Goal: Task Accomplishment & Management: Use online tool/utility

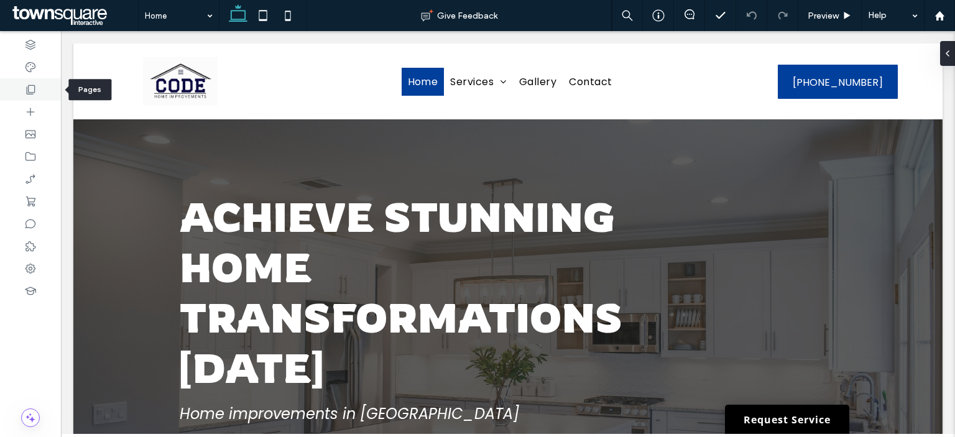
click at [33, 90] on icon at bounding box center [30, 89] width 12 height 12
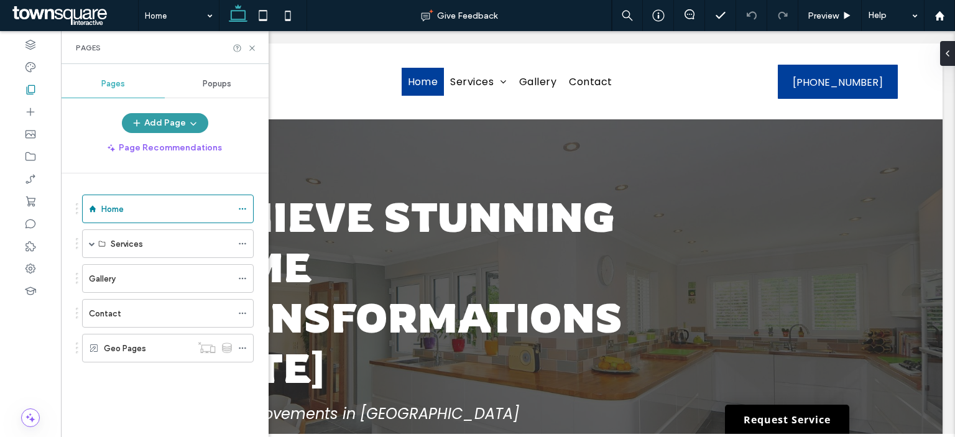
click at [196, 127] on button "Add Page" at bounding box center [165, 123] width 86 height 20
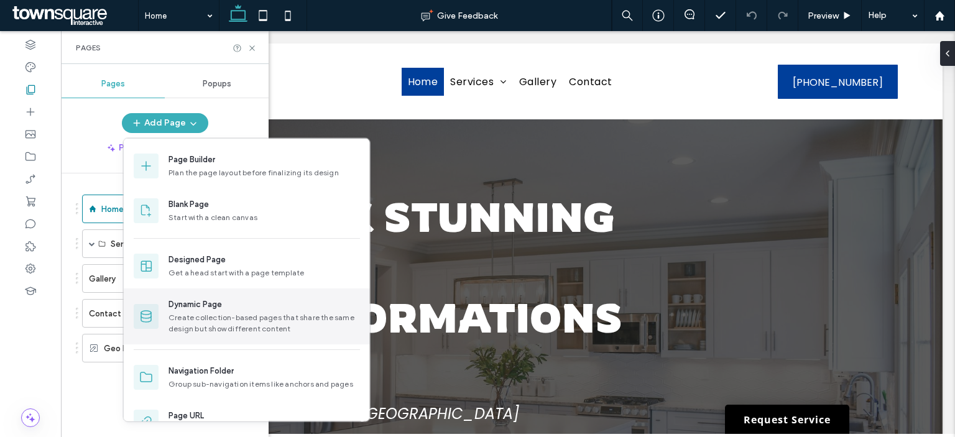
scroll to position [27, 0]
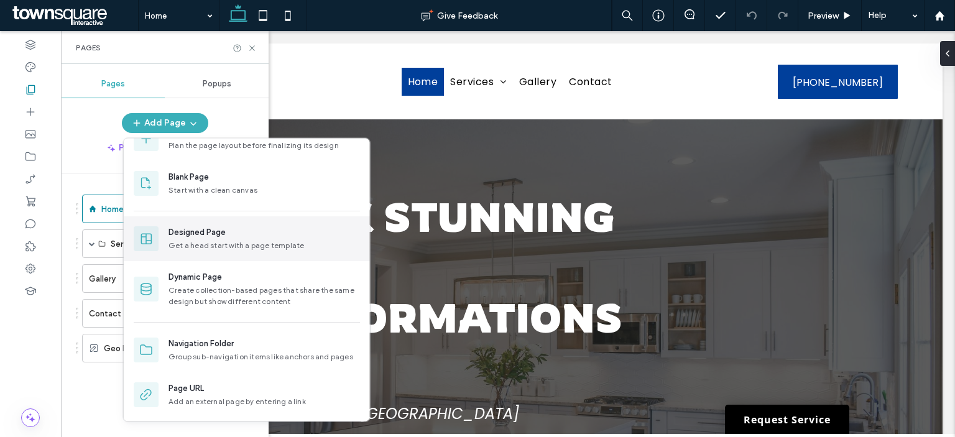
click at [247, 238] on div "Designed Page" at bounding box center [265, 232] width 192 height 12
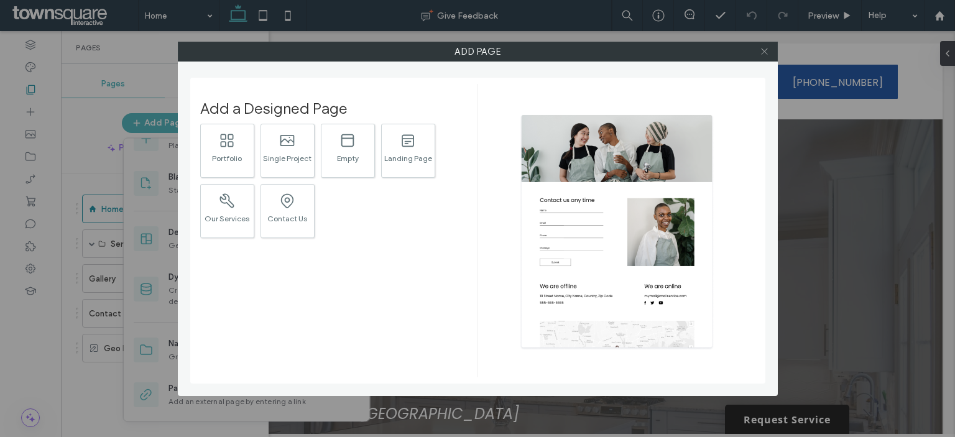
click at [766, 53] on use at bounding box center [764, 52] width 6 height 6
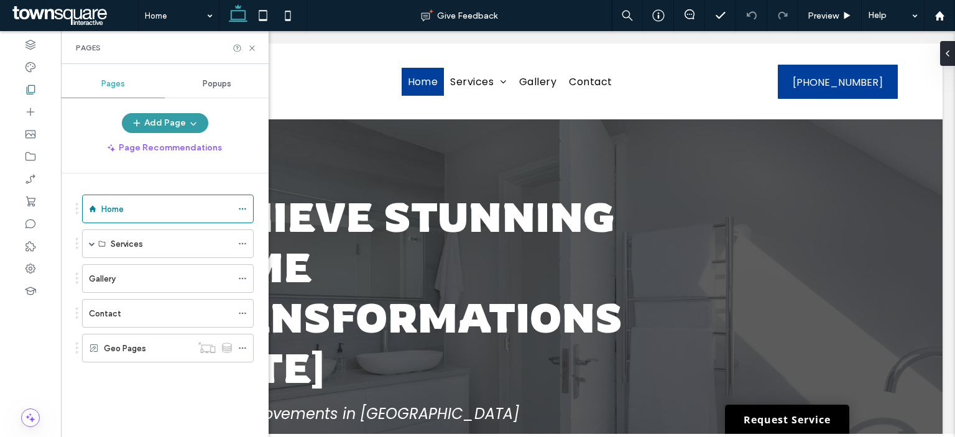
click at [164, 118] on button "Add Page" at bounding box center [165, 123] width 86 height 20
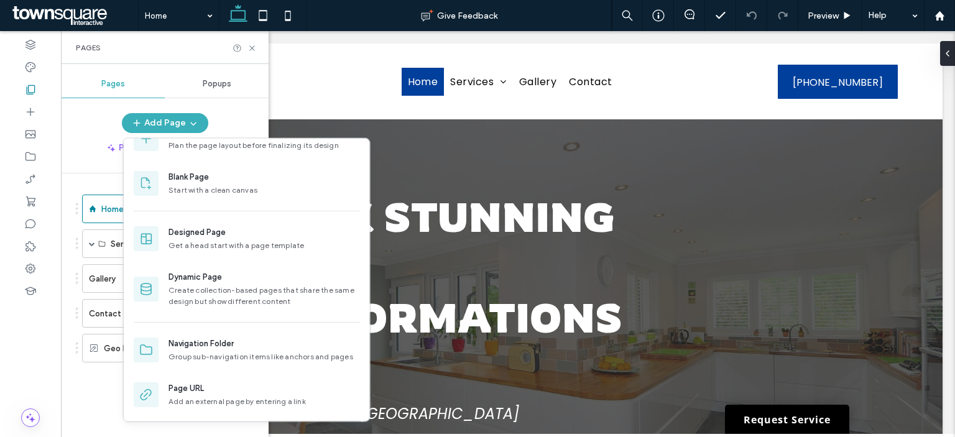
scroll to position [0, 0]
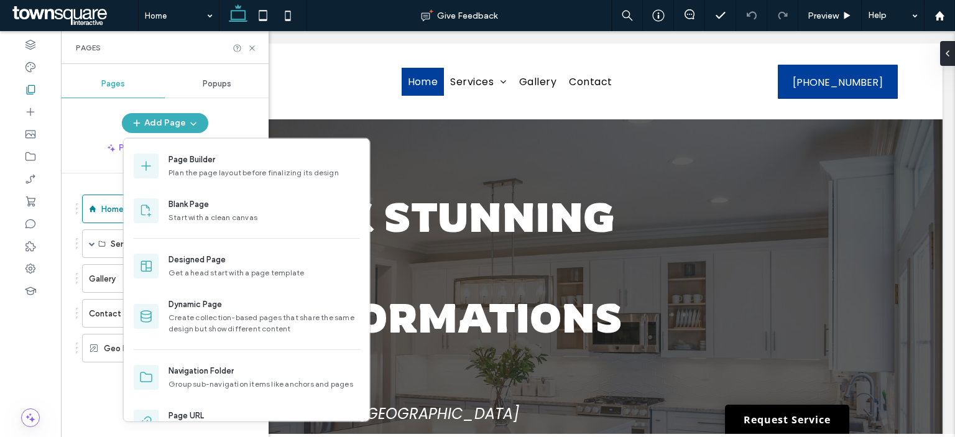
drag, startPoint x: 80, startPoint y: 386, endPoint x: 102, endPoint y: 377, distance: 23.4
click at [80, 386] on div "Home Services Bathroom Remodels Kitchen Remodels Siding Handyman Commercial Mai…" at bounding box center [165, 290] width 178 height 204
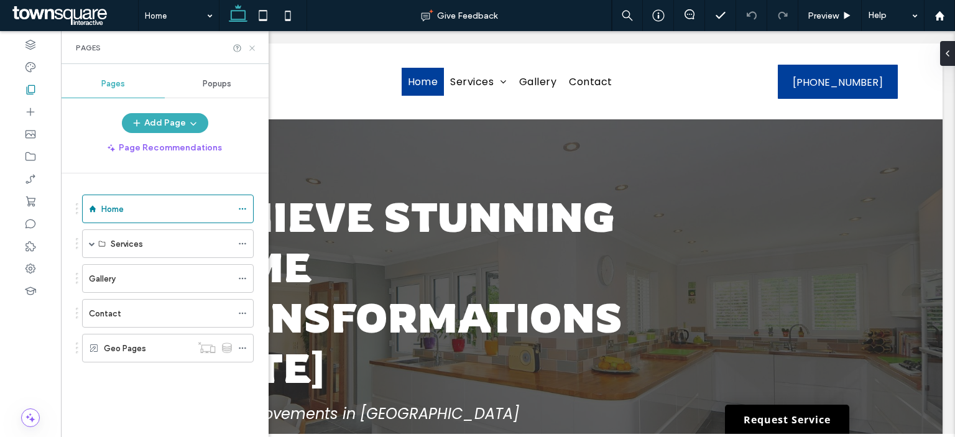
click at [252, 46] on icon at bounding box center [251, 48] width 9 height 9
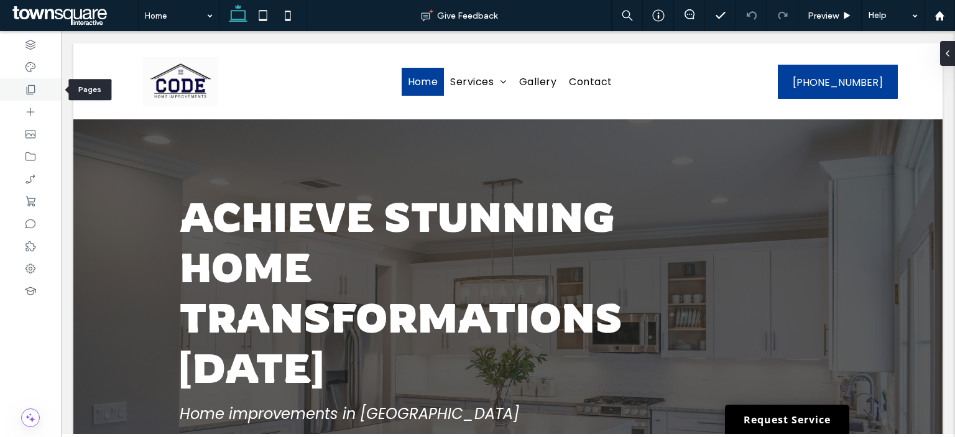
click at [32, 91] on icon at bounding box center [30, 89] width 12 height 12
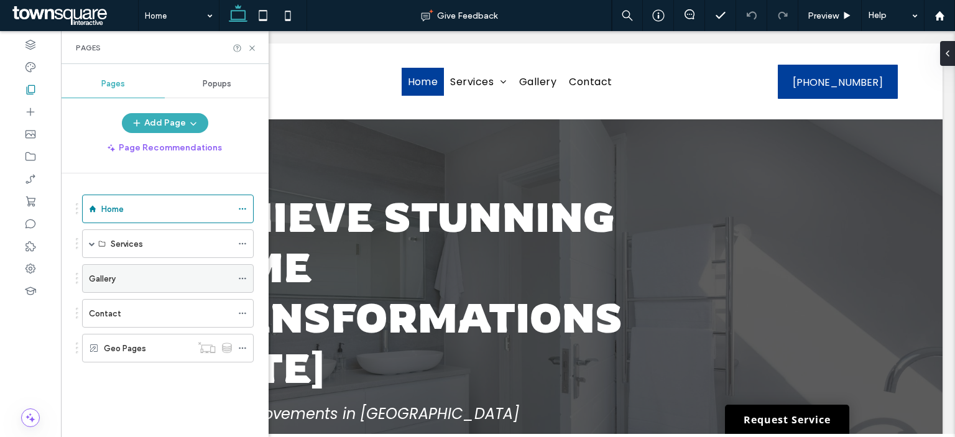
click at [243, 274] on icon at bounding box center [242, 278] width 9 height 9
click at [194, 390] on div "Home Services Bathroom Remodels Kitchen Remodels Siding Handyman Commercial Mai…" at bounding box center [165, 290] width 178 height 204
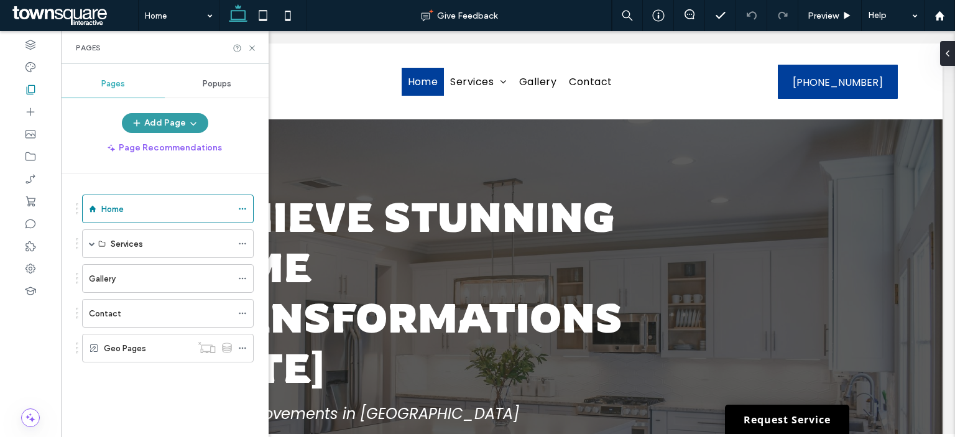
click at [188, 121] on icon "button" at bounding box center [193, 123] width 10 height 10
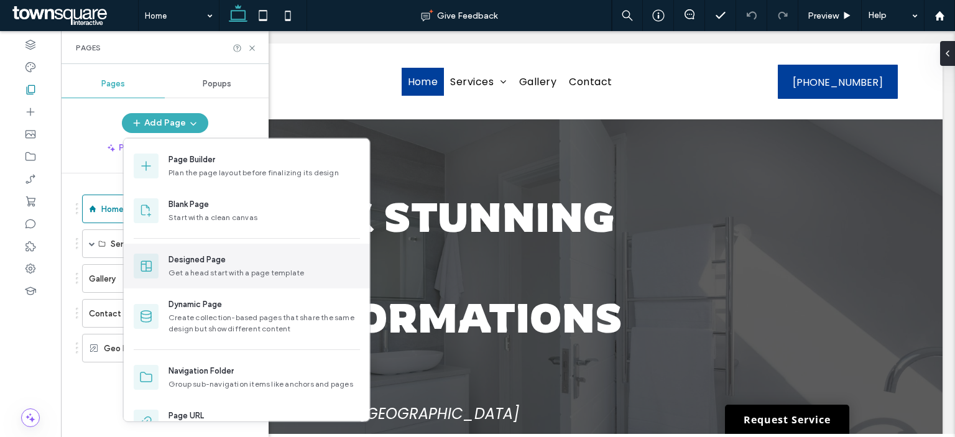
click at [231, 277] on div "Get a head start with a page template" at bounding box center [265, 272] width 192 height 11
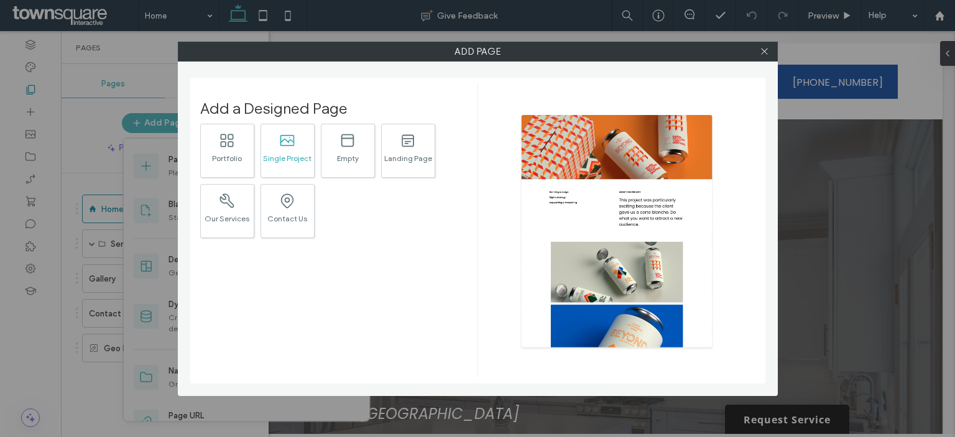
click at [300, 150] on div ".st0{fill:currentColor;} Single Project" at bounding box center [288, 151] width 54 height 54
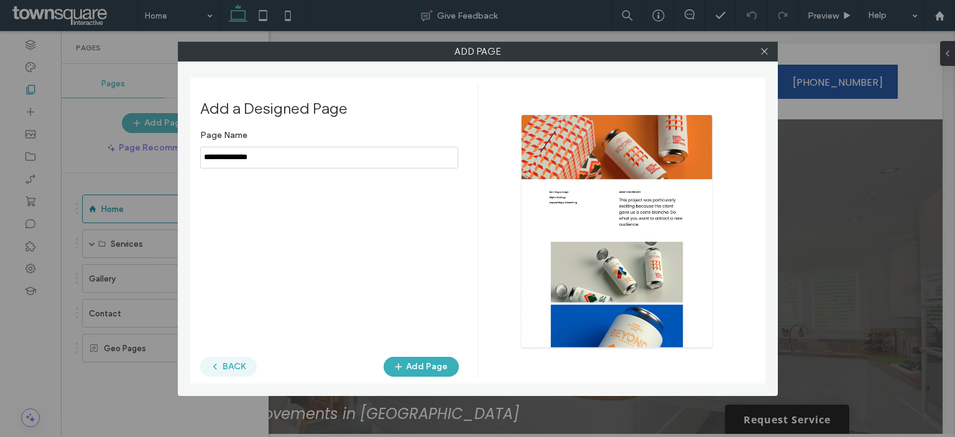
click at [221, 369] on span "button" at bounding box center [216, 367] width 12 height 19
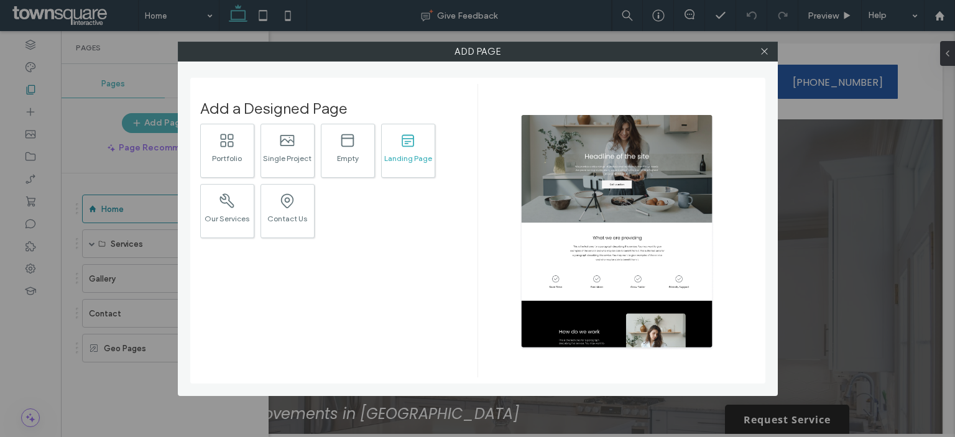
click at [394, 154] on div "Landing Page" at bounding box center [408, 158] width 53 height 8
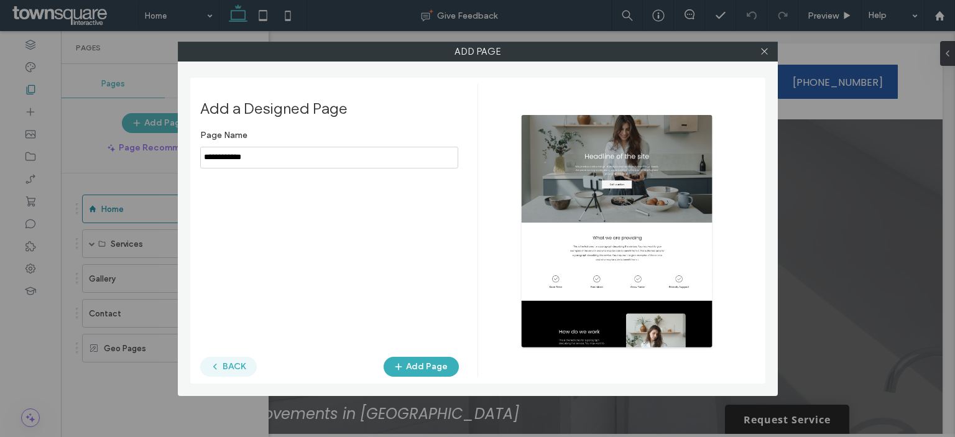
click at [243, 369] on button "BACK" at bounding box center [228, 367] width 57 height 20
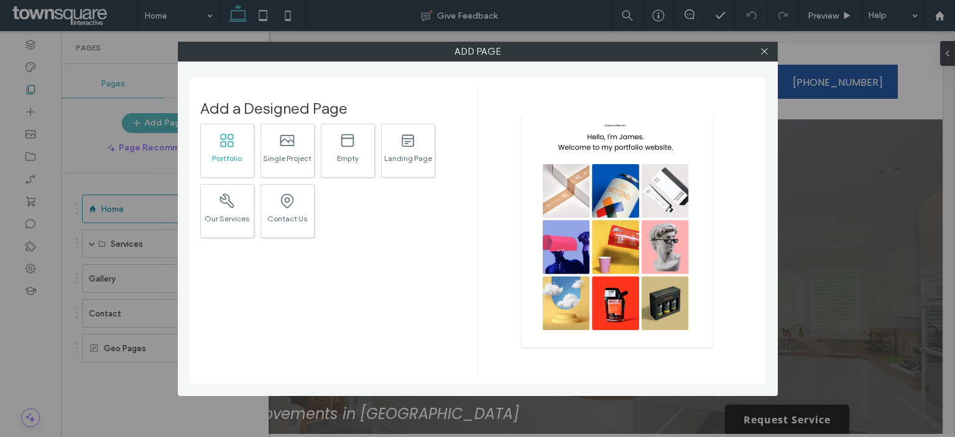
click at [216, 144] on div ".st0{fill:currentColor;} Portfolio" at bounding box center [227, 151] width 54 height 54
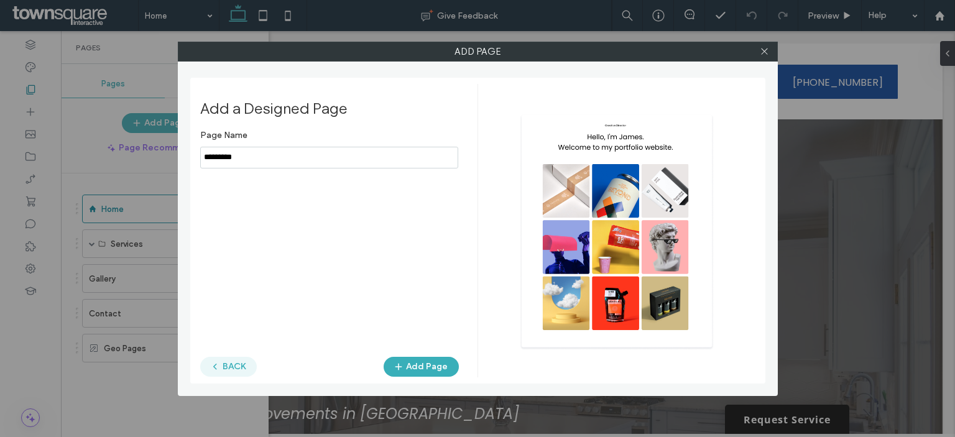
click at [227, 369] on button "BACK" at bounding box center [228, 367] width 57 height 20
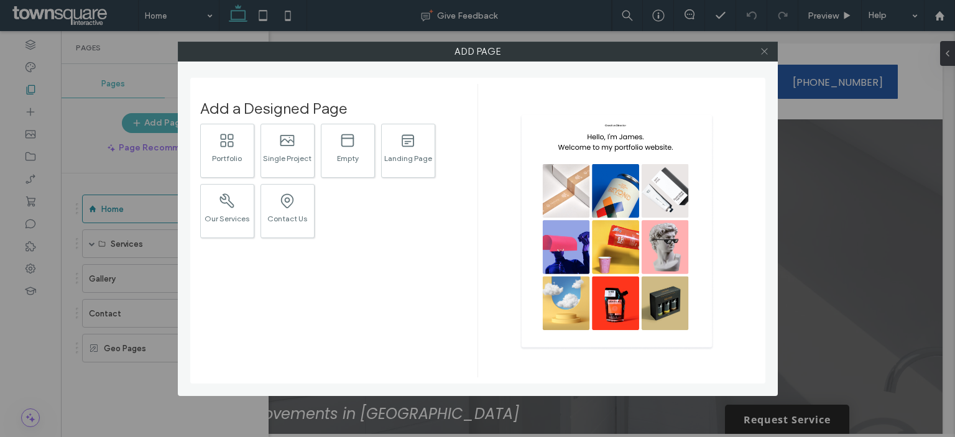
click at [768, 52] on icon at bounding box center [764, 51] width 9 height 9
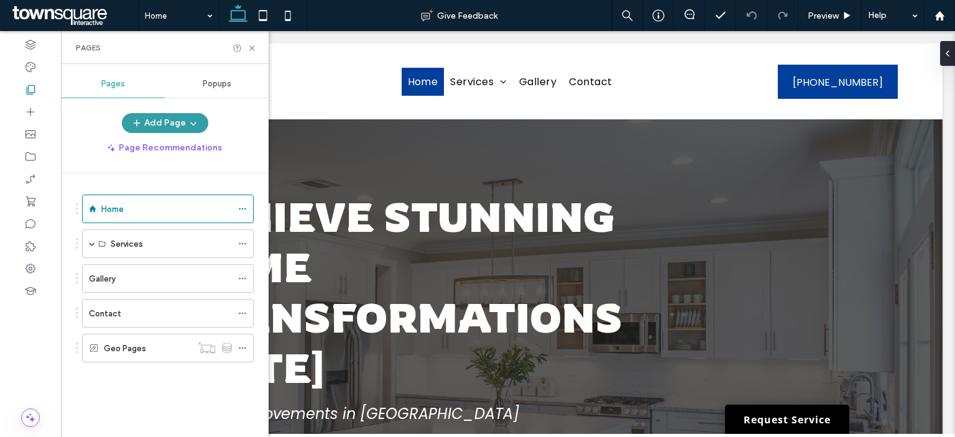
click at [183, 121] on button "Add Page" at bounding box center [165, 123] width 86 height 20
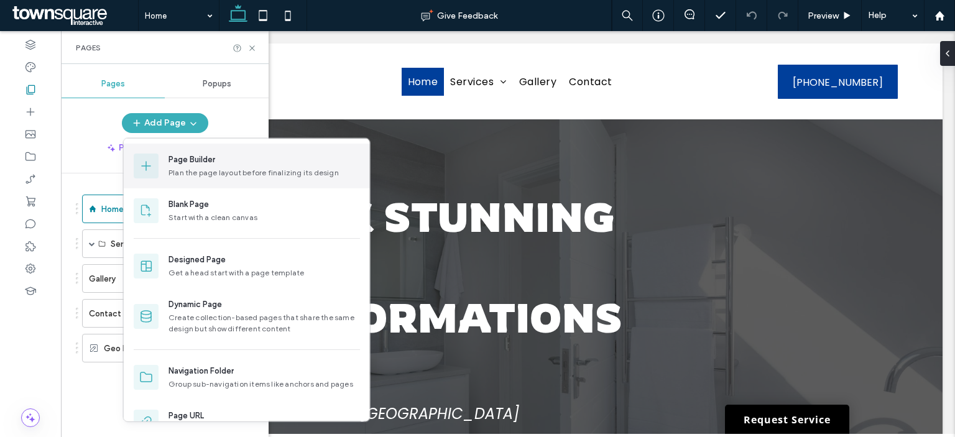
click at [209, 161] on div "Page Builder" at bounding box center [192, 160] width 47 height 12
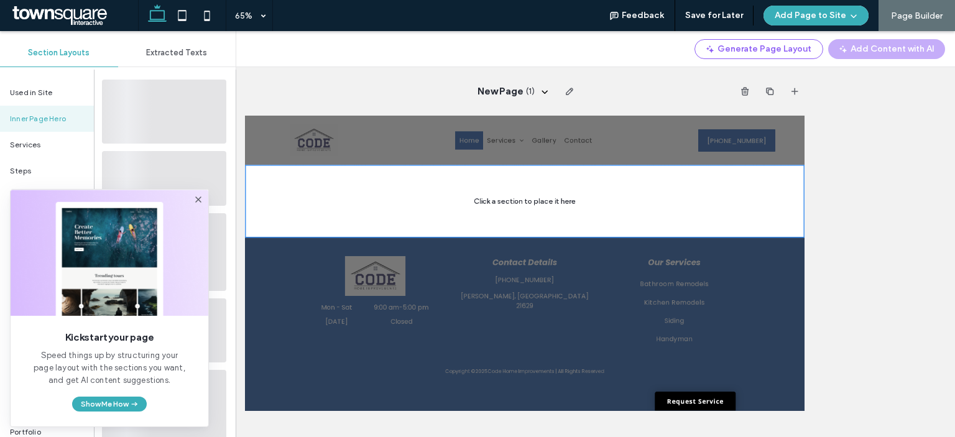
click at [199, 198] on icon at bounding box center [198, 200] width 10 height 10
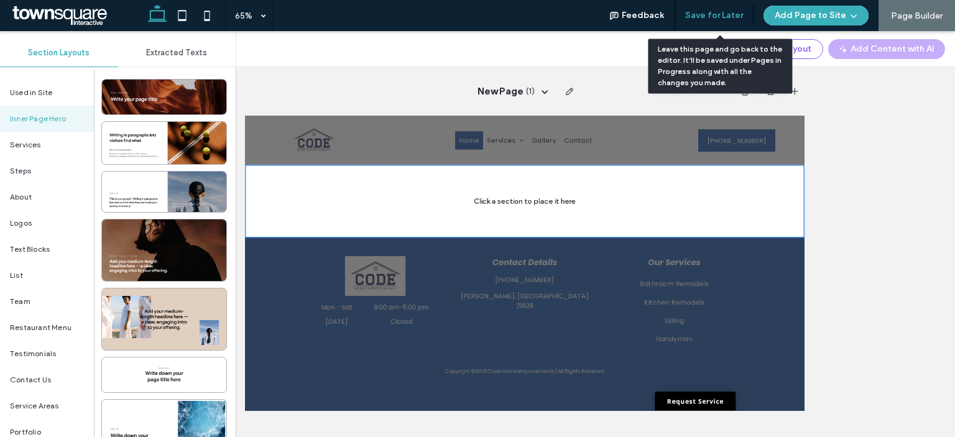
click at [719, 18] on button "Save for Later" at bounding box center [714, 16] width 58 height 20
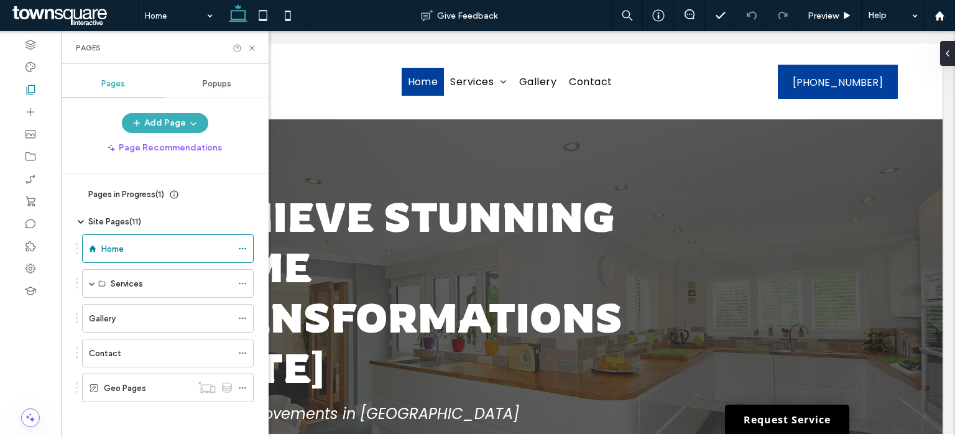
click at [95, 190] on span "Pages in Progress ( 1 )" at bounding box center [126, 194] width 76 height 12
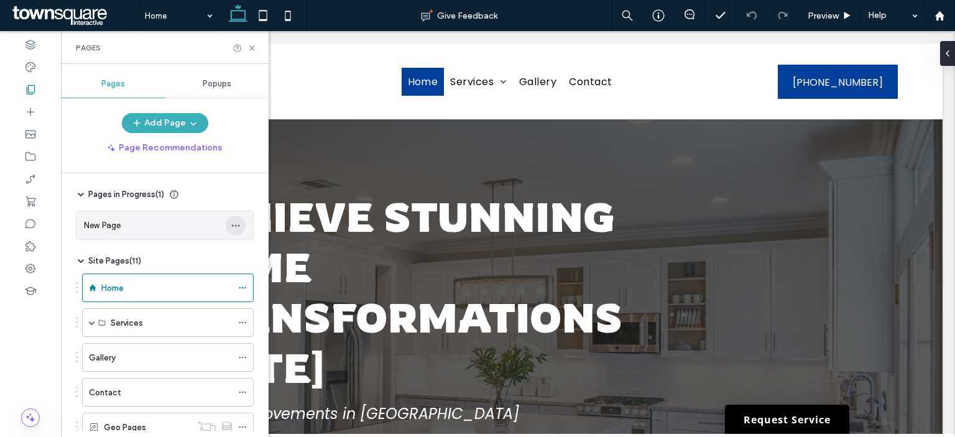
click at [239, 226] on icon "button" at bounding box center [236, 226] width 10 height 10
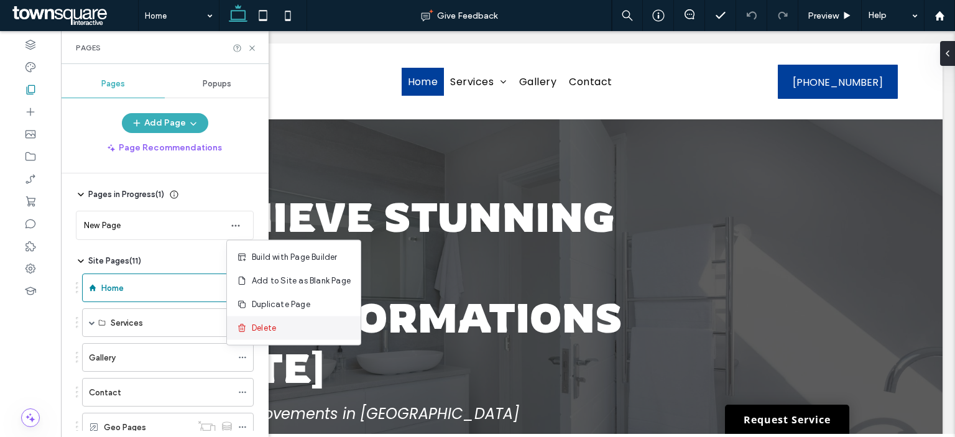
click at [270, 327] on span "Delete" at bounding box center [264, 328] width 24 height 12
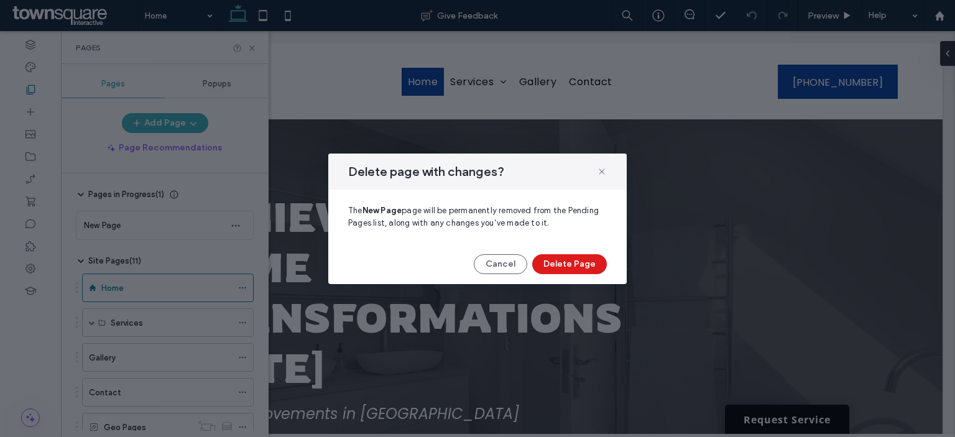
click at [582, 269] on button "Delete Page" at bounding box center [569, 264] width 75 height 20
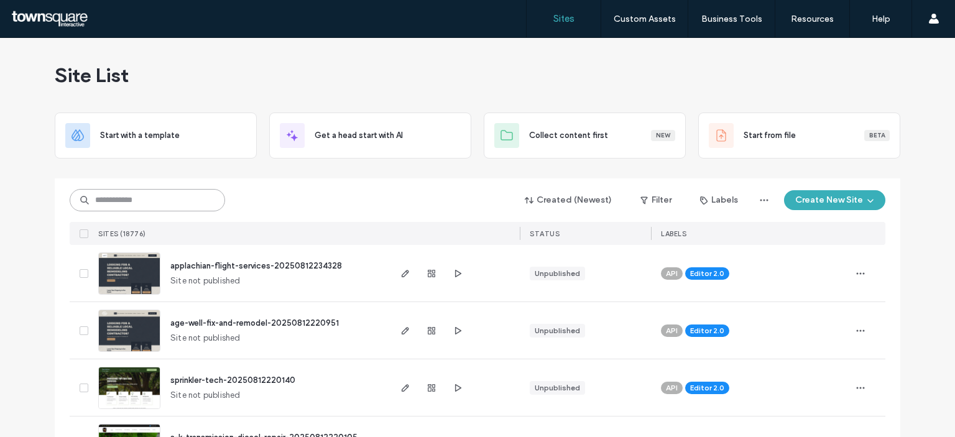
click at [177, 206] on input at bounding box center [147, 200] width 155 height 22
paste input "********"
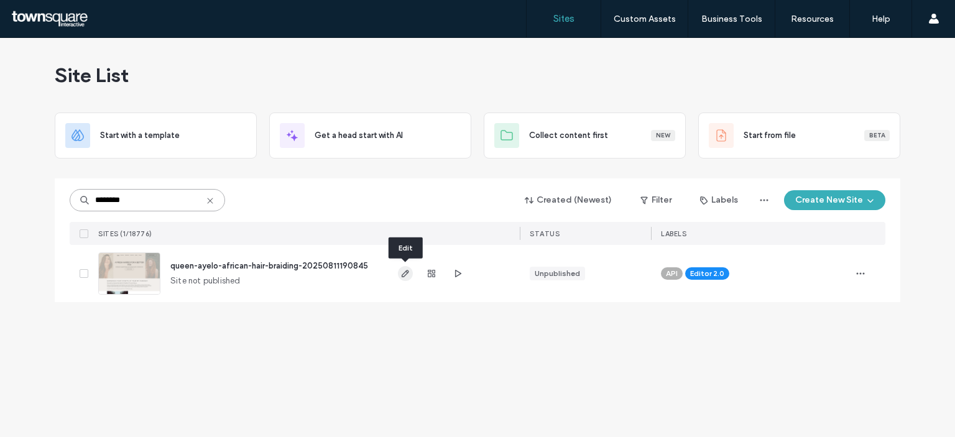
type input "********"
click at [407, 274] on icon "button" at bounding box center [405, 274] width 10 height 10
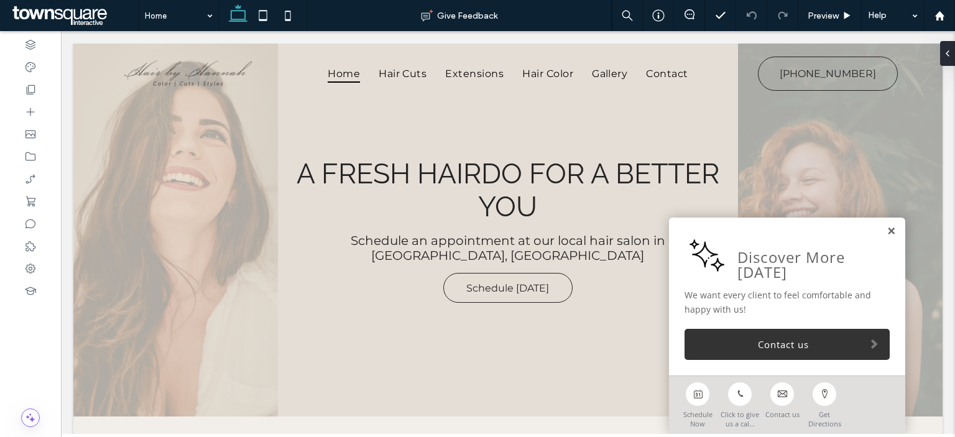
click at [887, 233] on link at bounding box center [891, 231] width 9 height 11
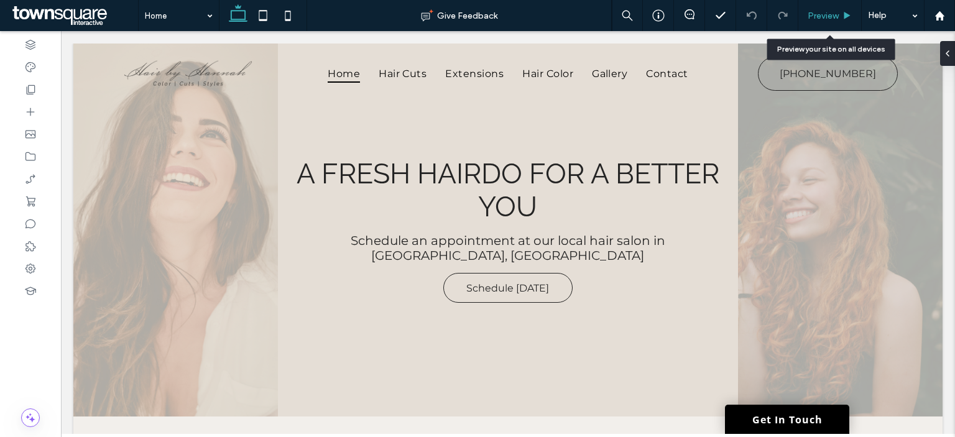
click at [836, 17] on span "Preview" at bounding box center [823, 16] width 31 height 11
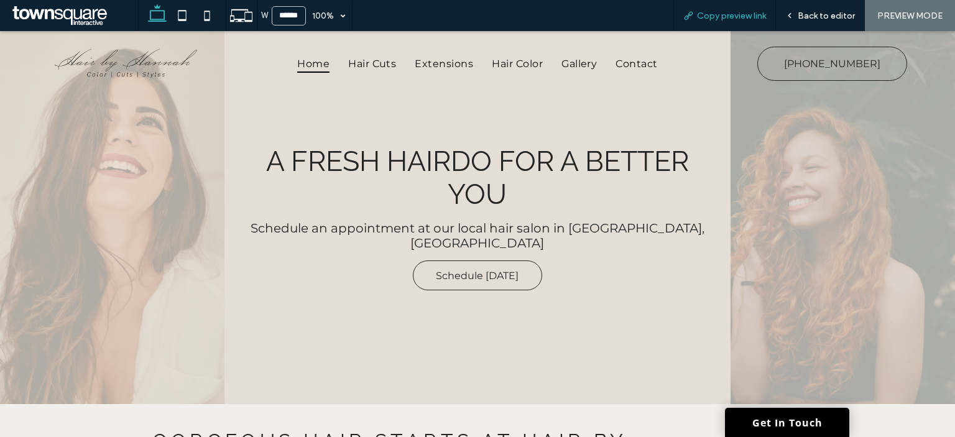
click at [735, 15] on span "Copy preview link" at bounding box center [731, 16] width 69 height 11
click at [828, 17] on span "Back to editor" at bounding box center [826, 16] width 57 height 11
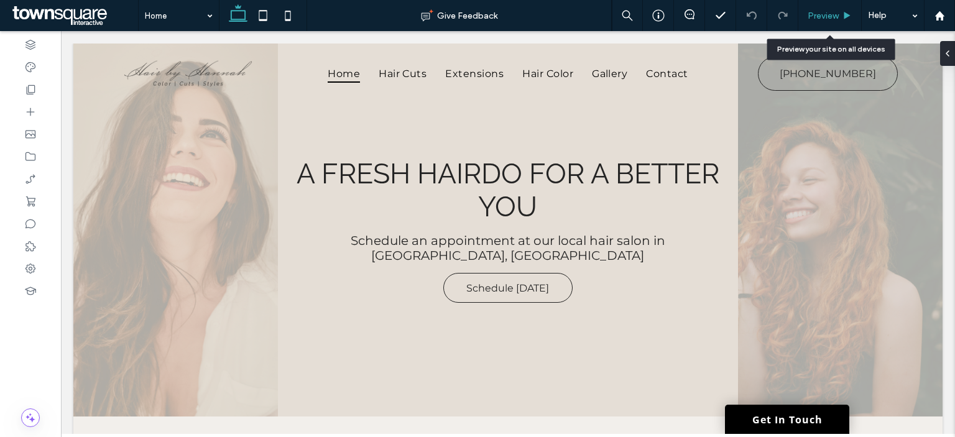
click at [844, 20] on div "Preview" at bounding box center [829, 16] width 63 height 11
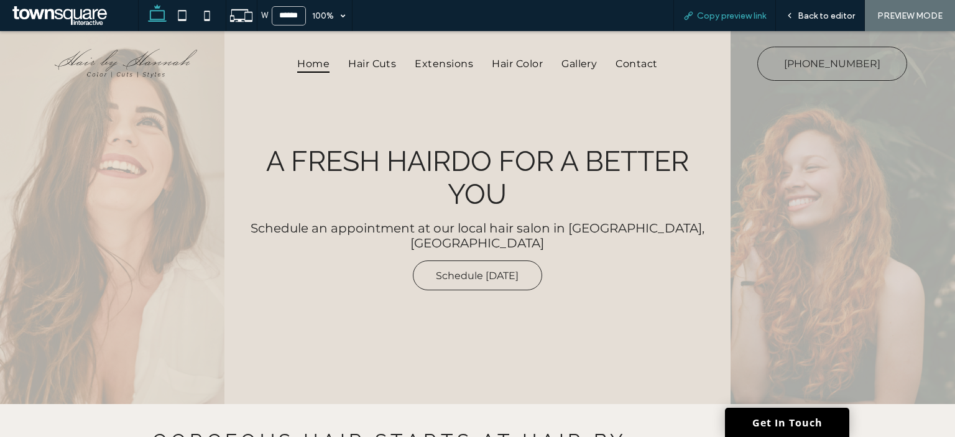
click at [711, 7] on div "Copy preview link" at bounding box center [724, 15] width 103 height 31
click at [713, 18] on span "Copy preview link" at bounding box center [731, 16] width 69 height 11
